Goal: Information Seeking & Learning: Learn about a topic

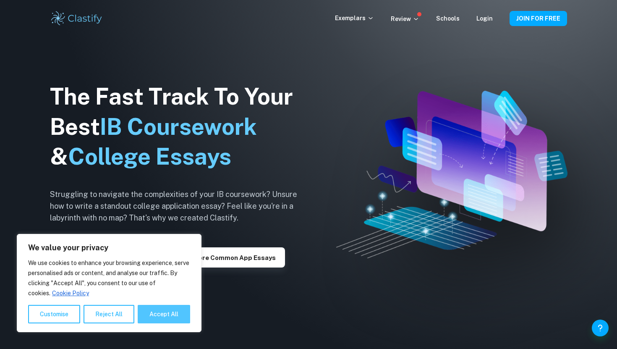
click at [172, 316] on button "Accept All" at bounding box center [164, 314] width 52 height 18
checkbox input "true"
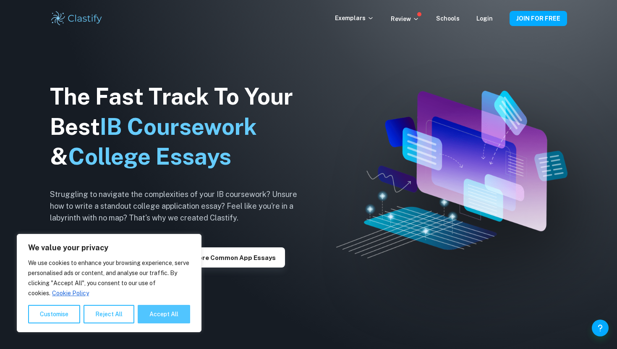
checkbox input "true"
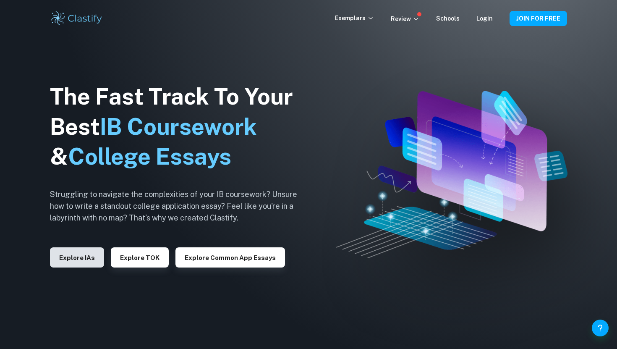
click at [73, 266] on button "Explore IAs" at bounding box center [77, 257] width 54 height 20
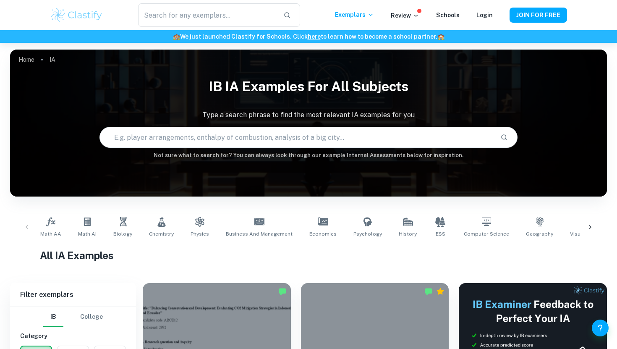
click at [313, 143] on input "text" at bounding box center [297, 138] width 394 height 24
click at [119, 50] on div "Home IA IB IA examples for all subjects Type a search phrase to find the most r…" at bounding box center [308, 50] width 597 height 0
click at [261, 230] on link "Business and Management" at bounding box center [259, 227] width 73 height 28
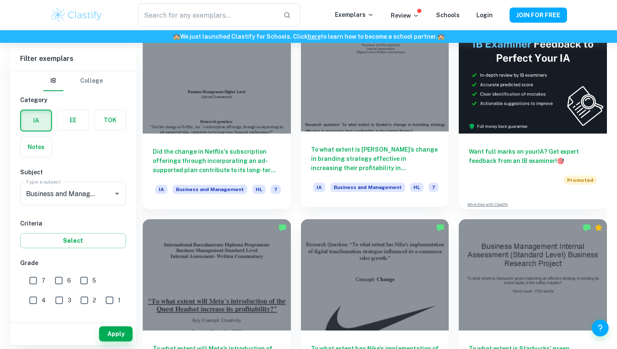
scroll to position [261, 0]
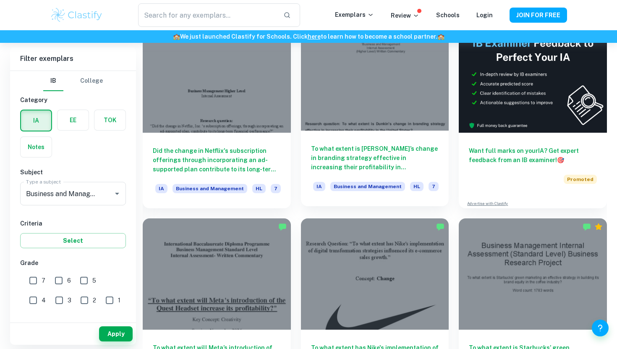
click at [368, 115] on div at bounding box center [375, 75] width 148 height 111
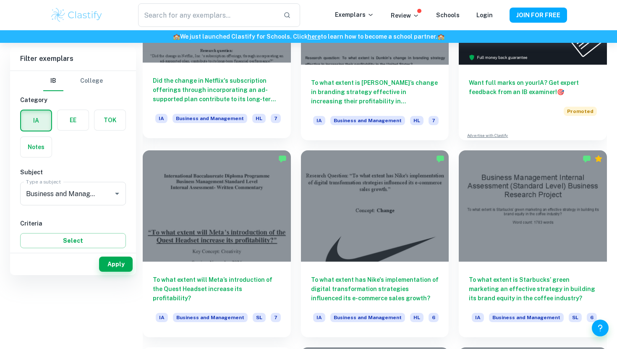
scroll to position [460, 0]
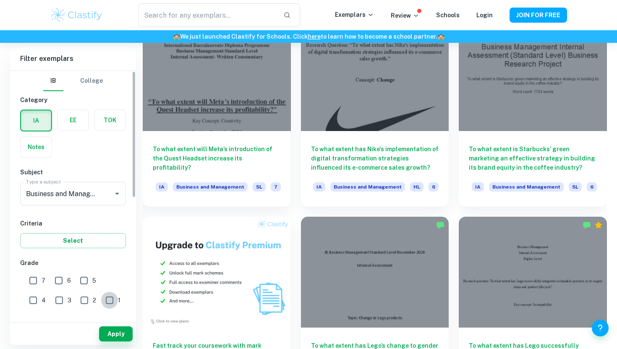
click at [101, 300] on input "1" at bounding box center [109, 300] width 17 height 17
click at [101, 298] on input "1" at bounding box center [109, 300] width 17 height 17
checkbox input "false"
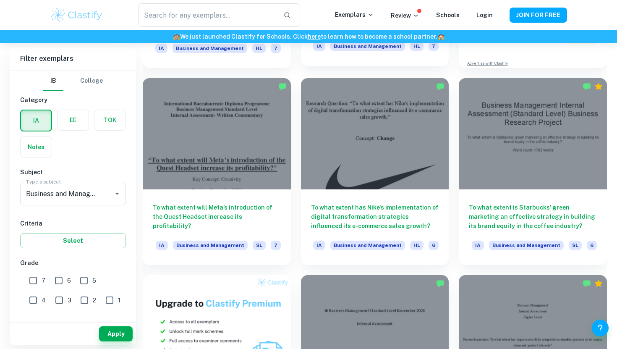
scroll to position [404, 0]
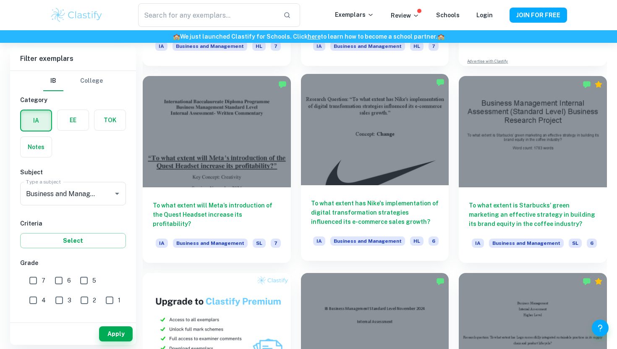
click at [349, 199] on h6 "To what extent has Nike's implementation of digital transformation strategies i…" at bounding box center [375, 213] width 128 height 28
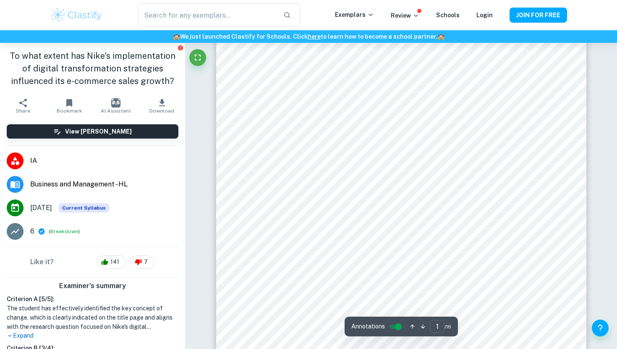
scroll to position [97, 0]
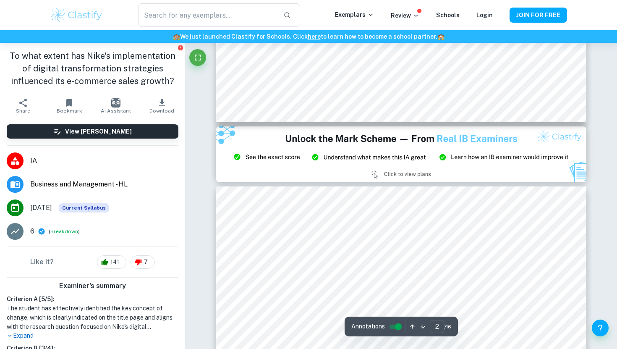
type input "3"
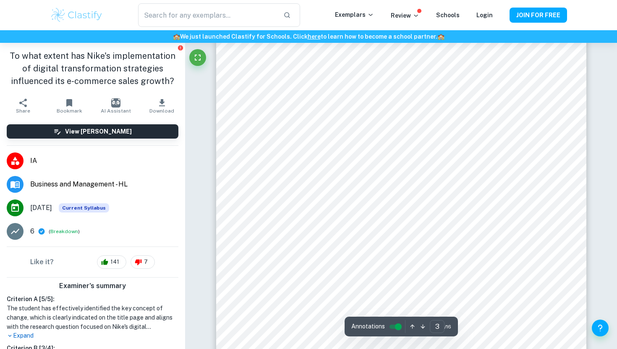
scroll to position [1268, 0]
click at [398, 327] on input "controlled" at bounding box center [398, 327] width 30 height 10
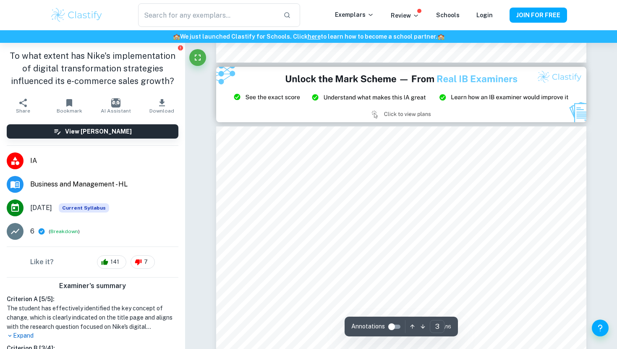
scroll to position [950, 0]
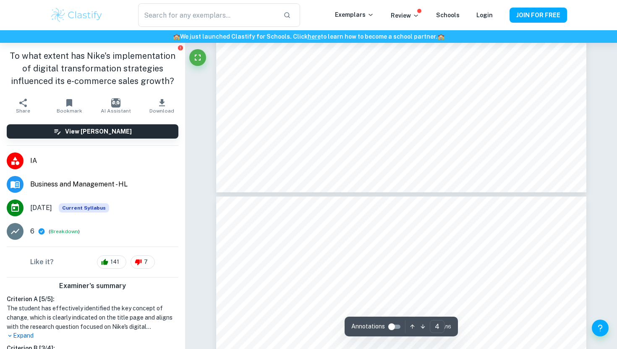
type input "3"
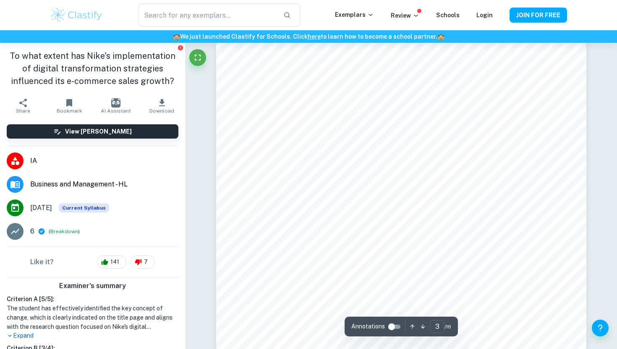
scroll to position [1068, 0]
